Goal: Task Accomplishment & Management: Manage account settings

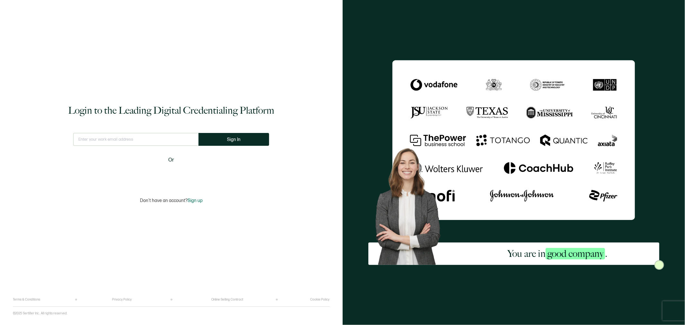
click at [119, 141] on input "text" at bounding box center [135, 139] width 125 height 13
type input "n"
type input "[EMAIL_ADDRESS][DOMAIN_NAME]"
click at [251, 143] on button "Sign In" at bounding box center [233, 139] width 71 height 13
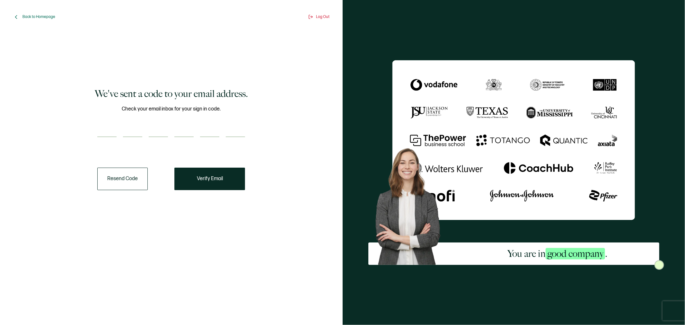
click at [107, 129] on input "number" at bounding box center [106, 130] width 19 height 13
type input "5"
type input "4"
type input "2"
type input "1"
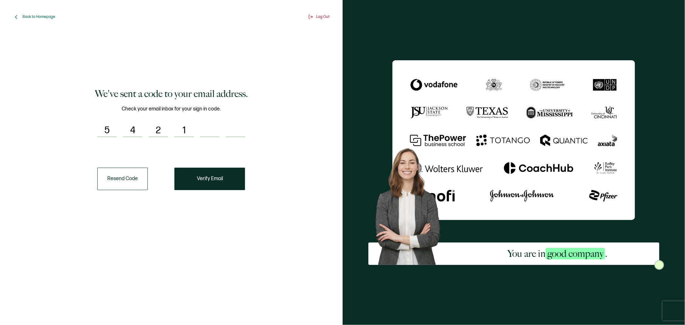
type input "1"
type input "2"
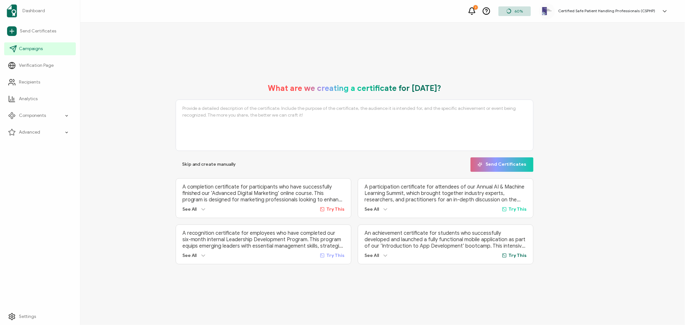
click at [32, 50] on span "Campaigns" at bounding box center [31, 49] width 24 height 6
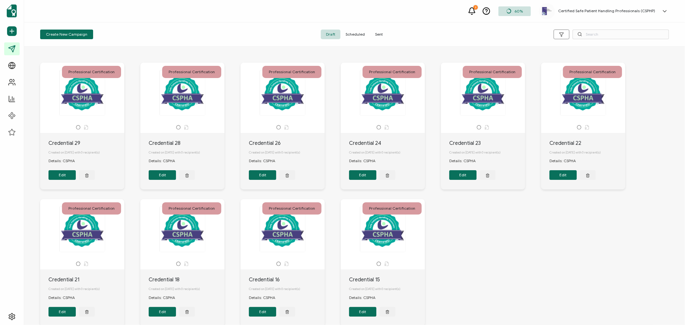
click at [380, 34] on span "Sent" at bounding box center [379, 35] width 18 height 10
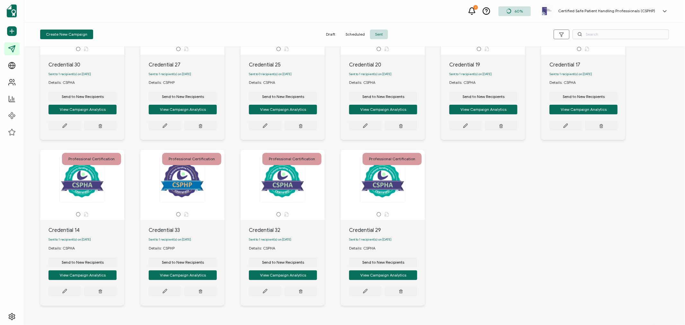
scroll to position [102, 0]
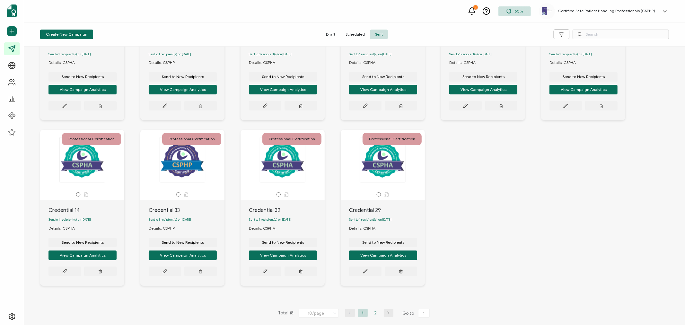
click at [374, 313] on li "2" at bounding box center [376, 313] width 10 height 8
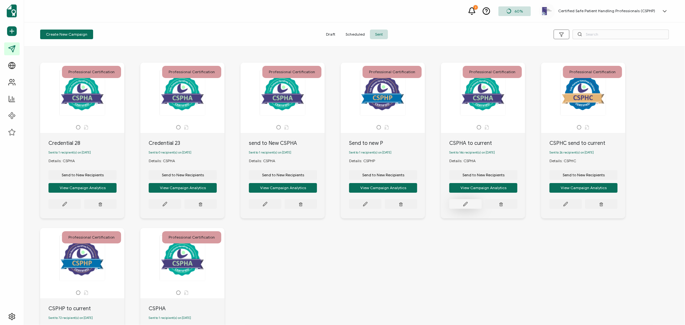
click at [466, 206] on icon at bounding box center [465, 204] width 5 height 5
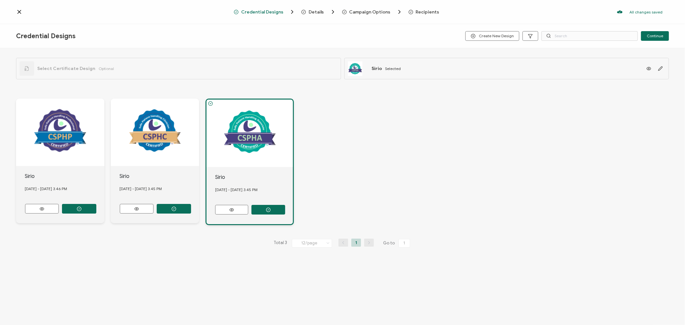
click at [426, 12] on span "Recipients" at bounding box center [427, 12] width 23 height 5
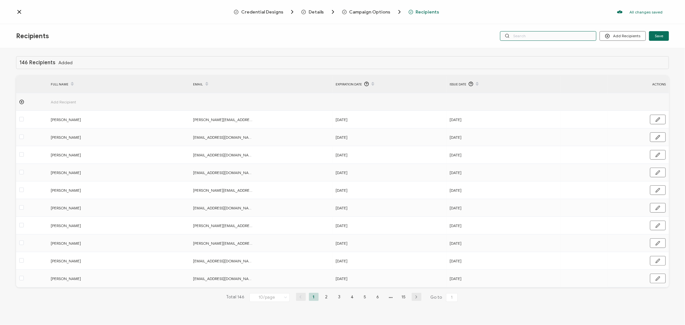
click at [560, 34] on input "text" at bounding box center [548, 36] width 96 height 10
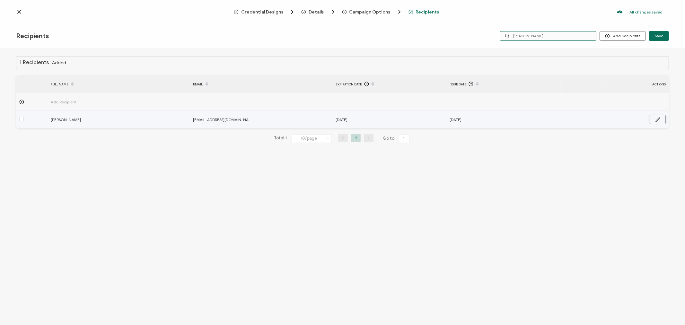
type input "[PERSON_NAME]"
click at [660, 118] on icon "button" at bounding box center [658, 120] width 4 height 4
click at [383, 117] on icon at bounding box center [386, 120] width 8 height 10
click at [374, 120] on input "text" at bounding box center [364, 120] width 56 height 10
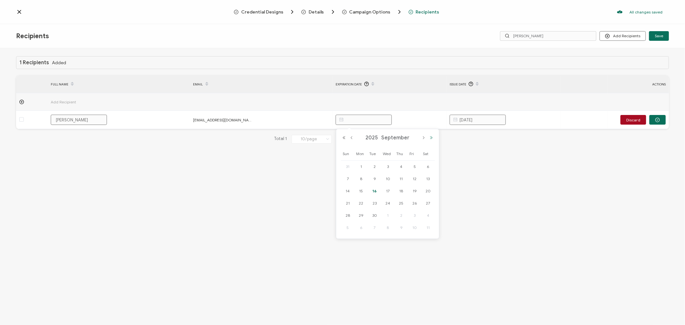
click at [430, 137] on button "Next Year" at bounding box center [431, 138] width 8 height 4
click at [425, 137] on button "Next Month" at bounding box center [424, 138] width 8 height 4
click at [424, 137] on button "Next Month" at bounding box center [424, 138] width 8 height 4
click at [361, 226] on span "30" at bounding box center [361, 228] width 8 height 8
type input "[DATE]"
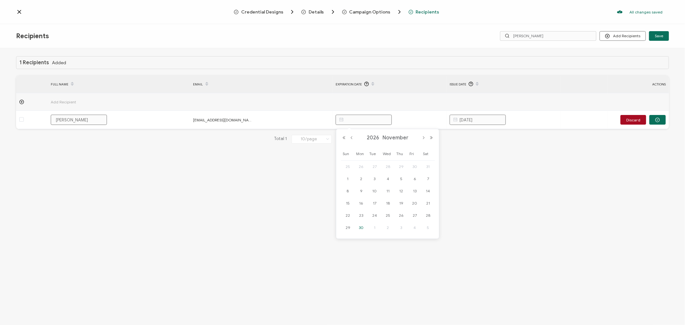
type input "[DATE]"
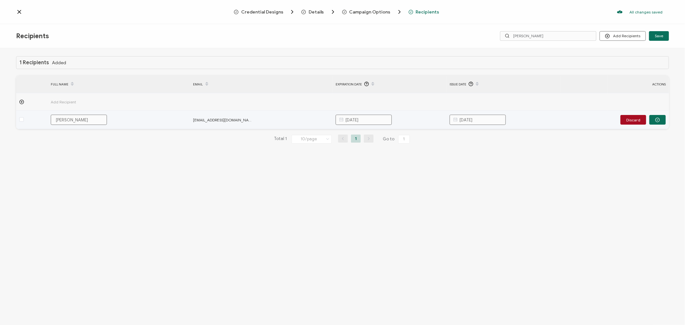
click at [496, 119] on input "[DATE]" at bounding box center [478, 120] width 56 height 10
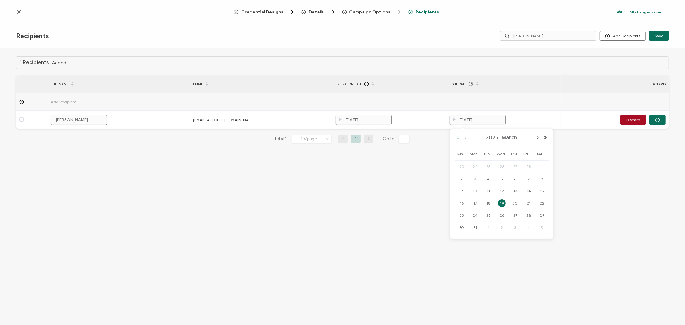
click at [460, 139] on button "Previous Year" at bounding box center [458, 138] width 8 height 4
click at [537, 136] on button "Next Month" at bounding box center [538, 138] width 8 height 4
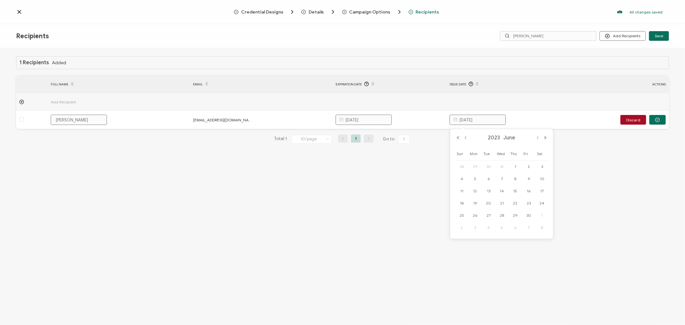
click at [537, 136] on button "Next Month" at bounding box center [538, 138] width 8 height 4
click at [536, 136] on button "Next Month" at bounding box center [538, 138] width 8 height 4
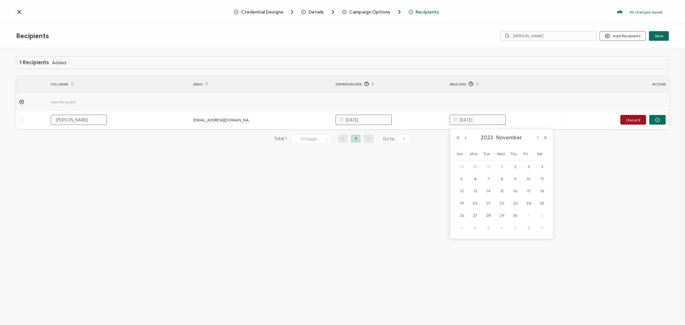
click at [477, 178] on span "6" at bounding box center [475, 179] width 8 height 8
type input "[DATE]"
click at [462, 201] on div "1 Recipients Added FULL NAME EMAIL Expiration Date Issue Date ACTIONS Add Recip…" at bounding box center [342, 187] width 685 height 278
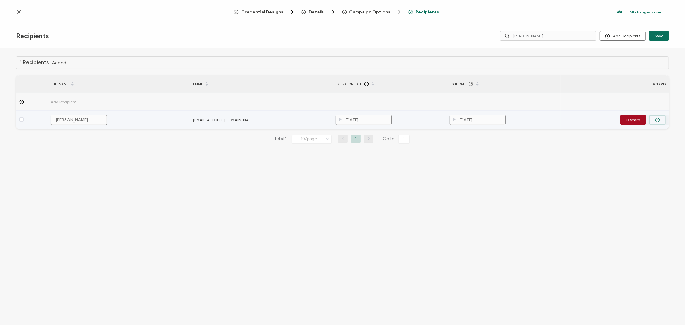
click at [658, 119] on icon "button" at bounding box center [657, 120] width 5 height 5
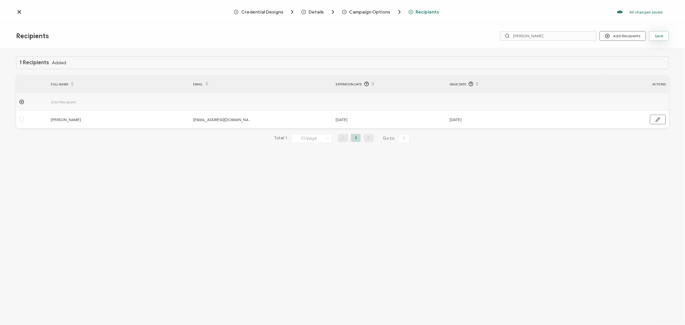
click at [662, 34] on span "Save" at bounding box center [659, 36] width 8 height 4
